Goal: Task Accomplishment & Management: Manage account settings

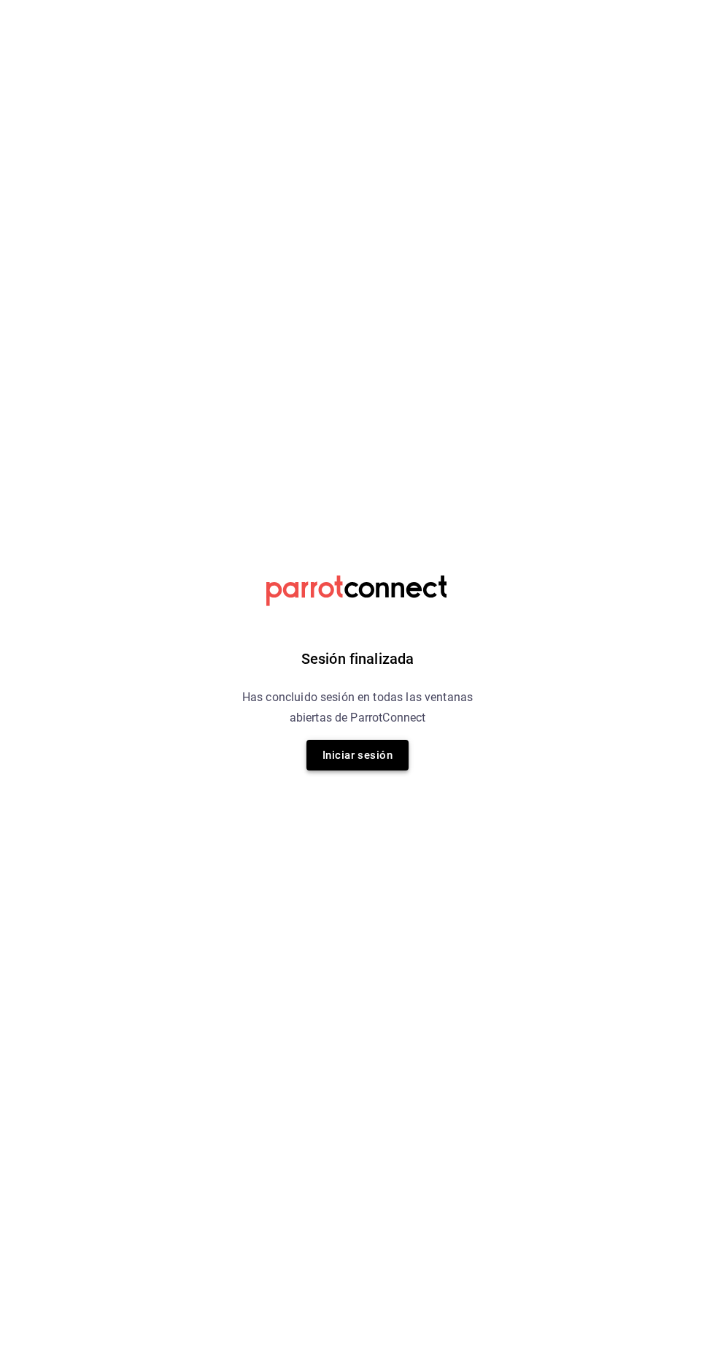
click at [383, 762] on button "Iniciar sesión" at bounding box center [358, 755] width 102 height 31
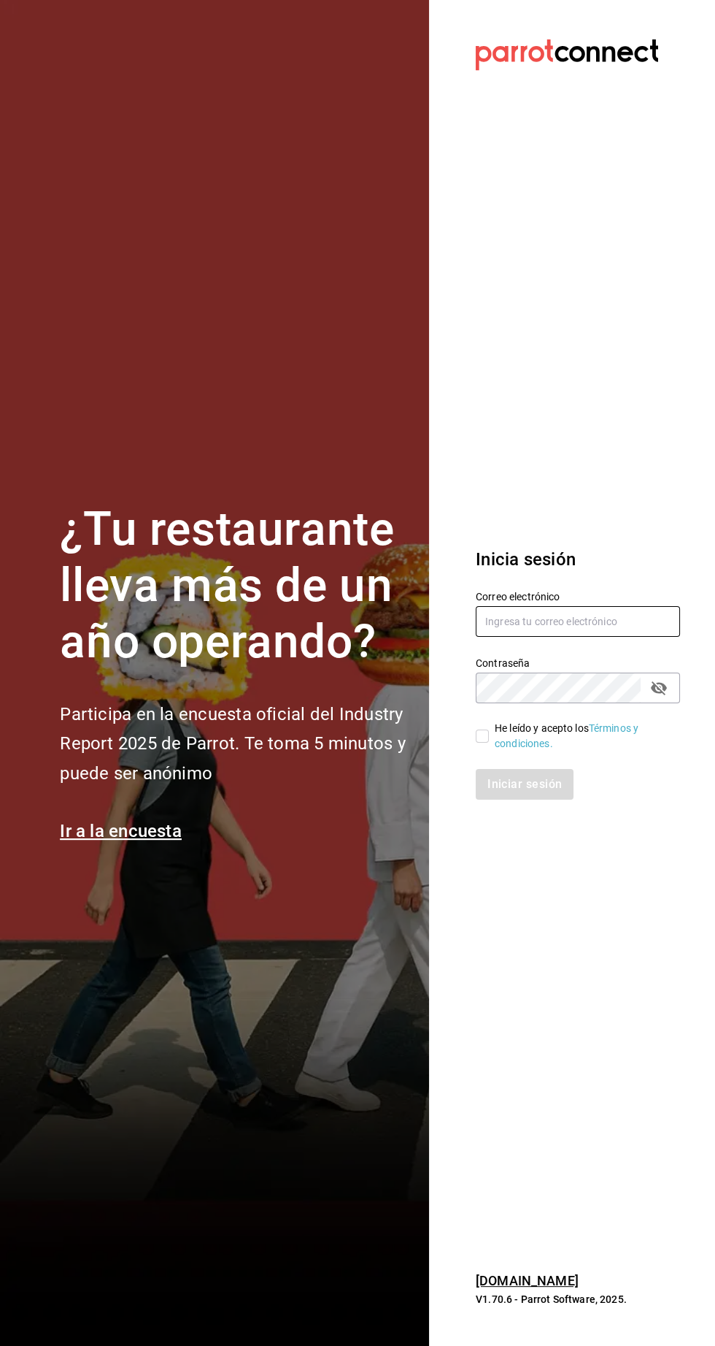
click at [582, 637] on input "text" at bounding box center [578, 621] width 204 height 31
type input "agustin.osuna@gmail.com"
click at [549, 799] on div "Iniciar sesión" at bounding box center [578, 784] width 204 height 31
click at [483, 742] on input "He leído y acepto los Términos y condiciones." at bounding box center [482, 735] width 13 height 13
checkbox input "true"
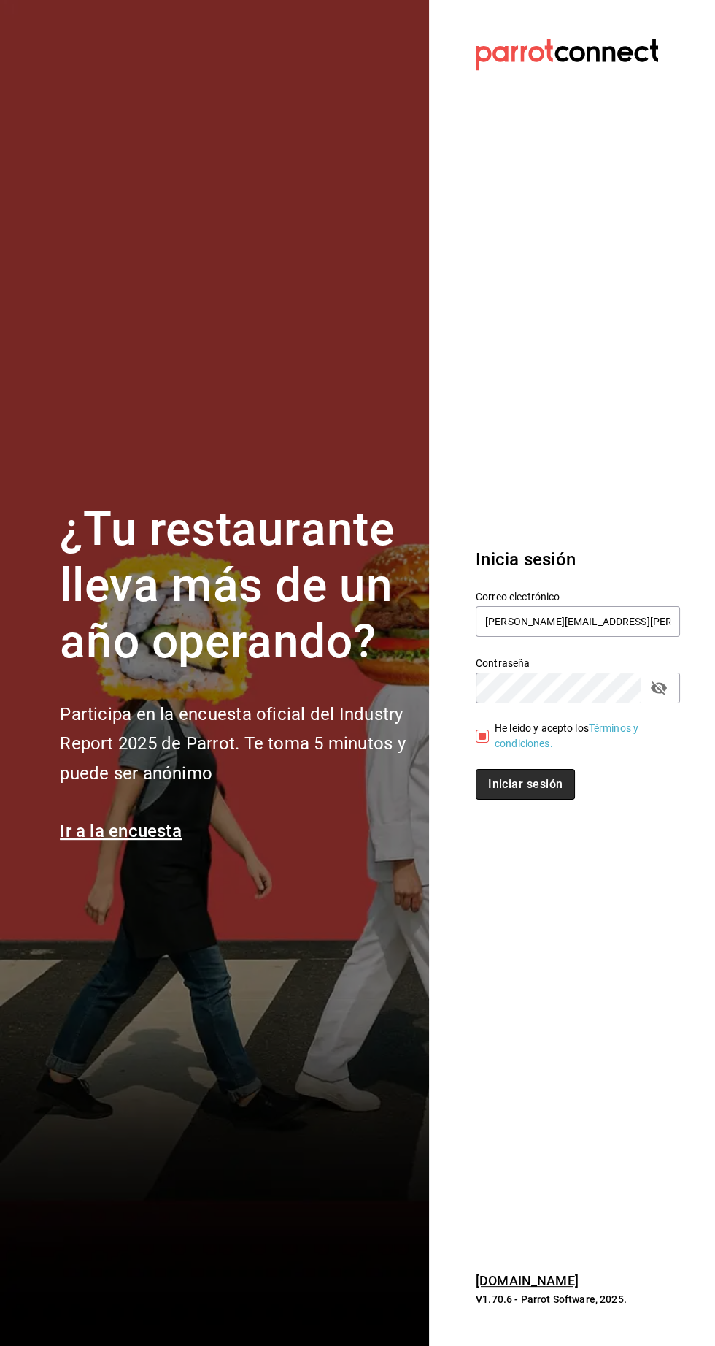
click at [542, 799] on button "Iniciar sesión" at bounding box center [525, 784] width 99 height 31
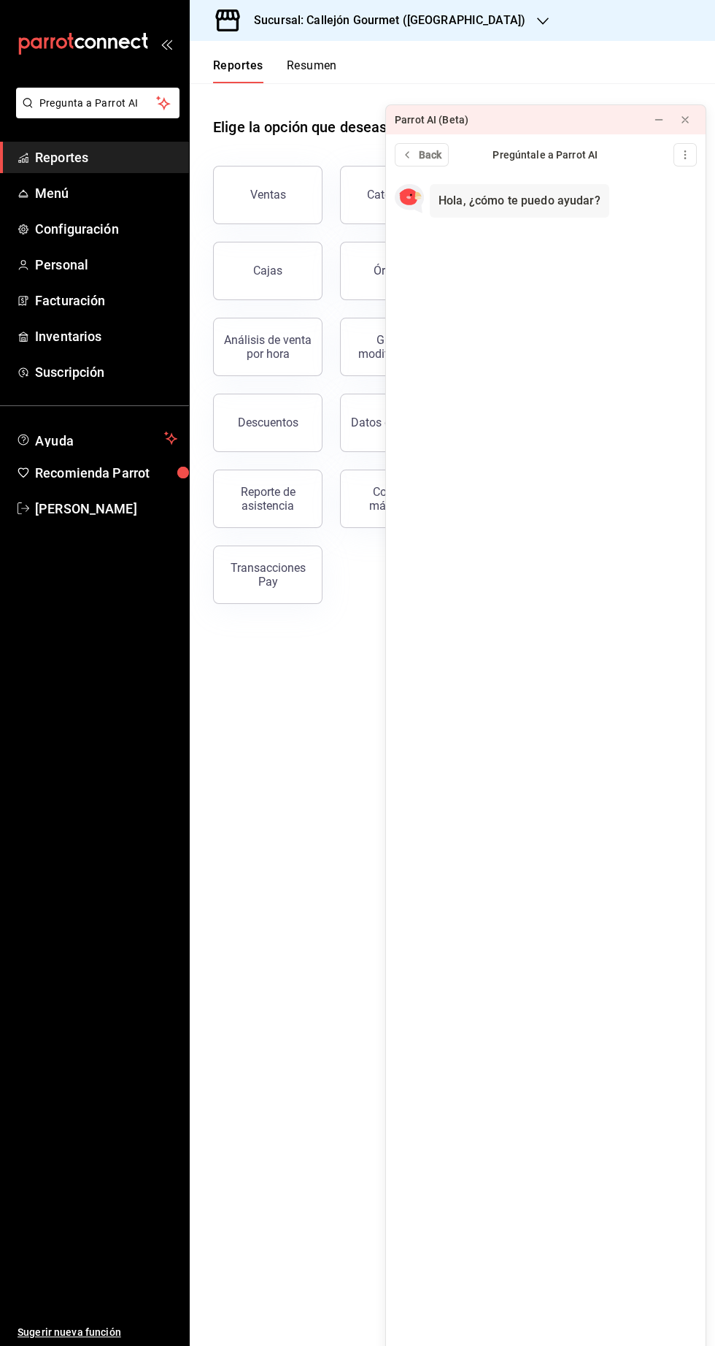
click at [342, 840] on main "Elige la opción que deseas consultar Ventas Categorías Ticket promedio Cajas Ór…" at bounding box center [453, 714] width 526 height 1262
click at [328, 68] on button "Resumen" at bounding box center [312, 70] width 50 height 25
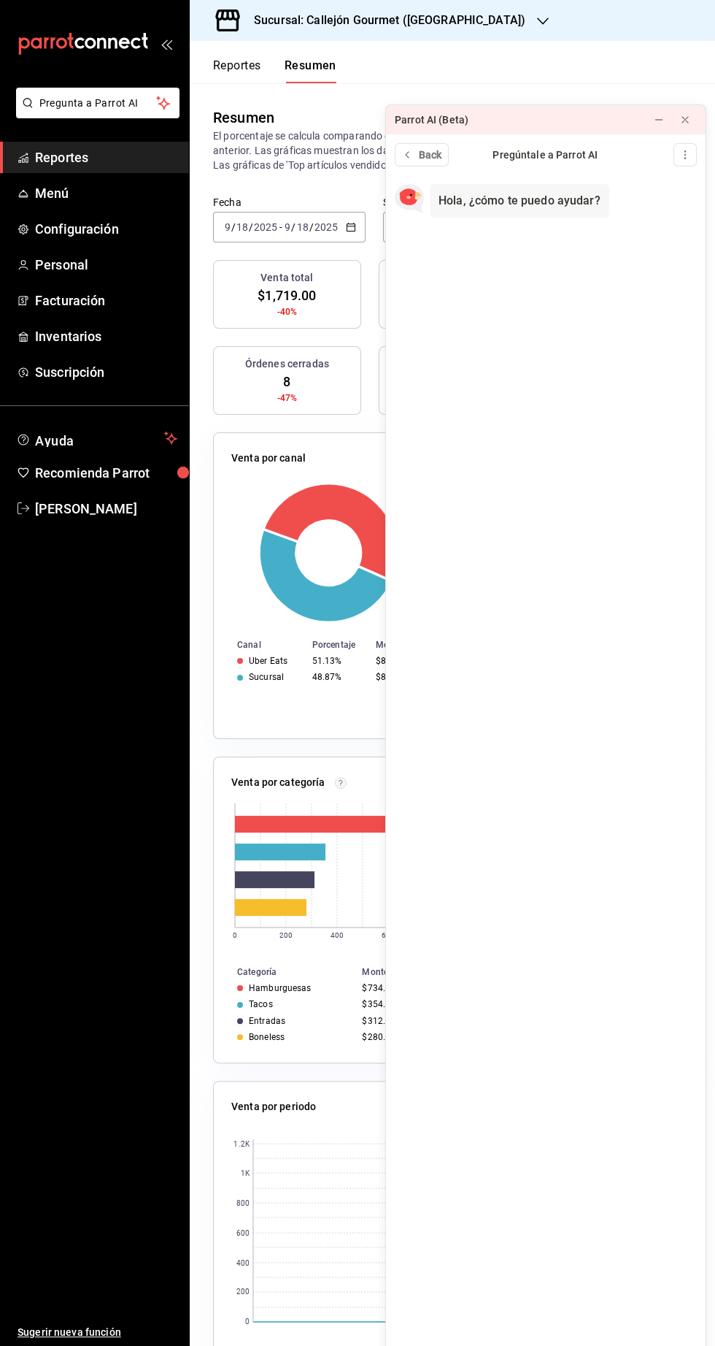
click at [295, 365] on h3 "Órdenes cerradas" at bounding box center [287, 363] width 84 height 15
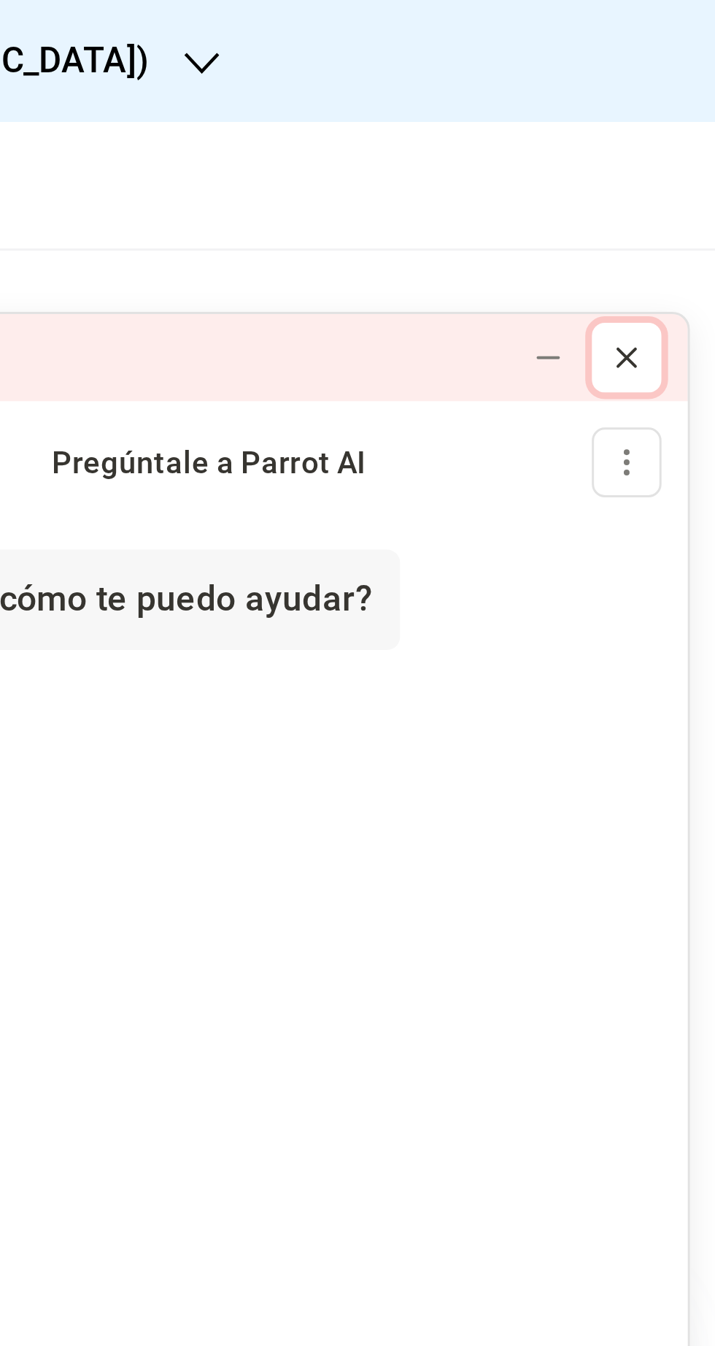
click at [688, 114] on icon at bounding box center [686, 120] width 12 height 12
